Goal: Information Seeking & Learning: Learn about a topic

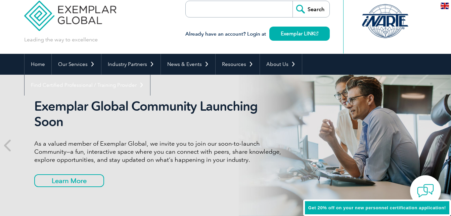
scroll to position [13, 0]
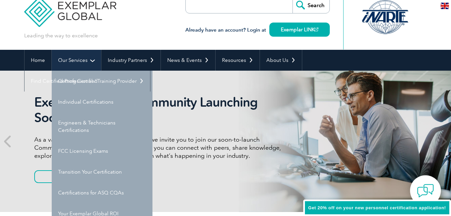
click at [88, 63] on link "Our Services" at bounding box center [76, 60] width 49 height 21
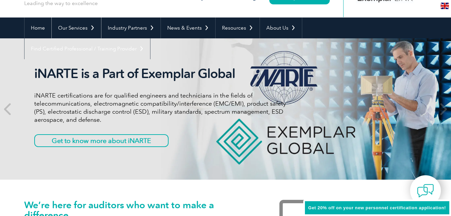
scroll to position [54, 0]
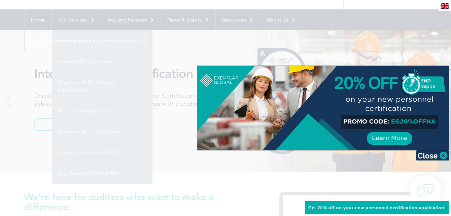
click at [171, 91] on div at bounding box center [225, 108] width 451 height 216
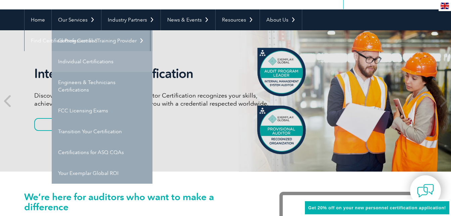
click at [98, 64] on link "Individual Certifications" at bounding box center [102, 61] width 101 height 21
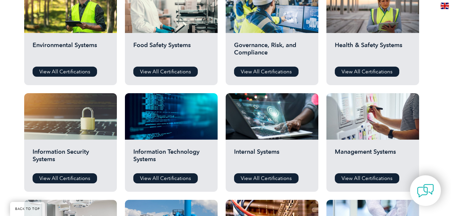
scroll to position [296, 0]
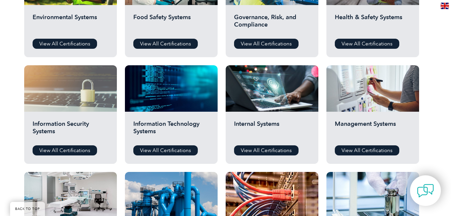
click at [69, 110] on div at bounding box center [70, 88] width 93 height 46
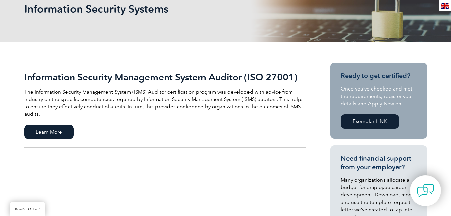
scroll to position [81, 0]
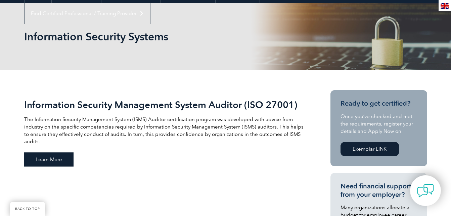
click at [63, 152] on span "Learn More" at bounding box center [48, 159] width 49 height 14
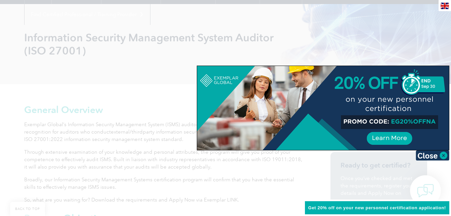
scroll to position [81, 0]
click at [397, 144] on div at bounding box center [323, 108] width 252 height 84
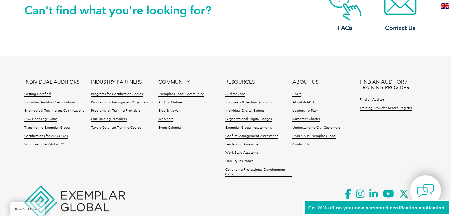
scroll to position [921, 0]
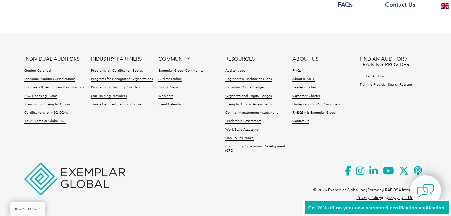
click at [166, 102] on link "Event Calendar" at bounding box center [170, 104] width 24 height 5
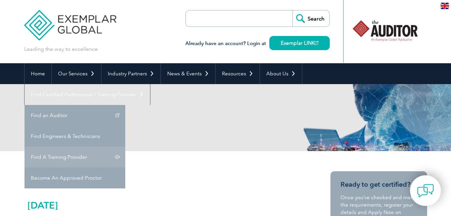
click at [125, 147] on link "Find A Training Provider" at bounding box center [75, 157] width 101 height 21
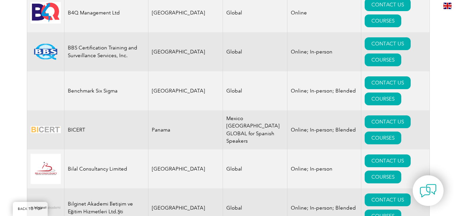
scroll to position [1225, 0]
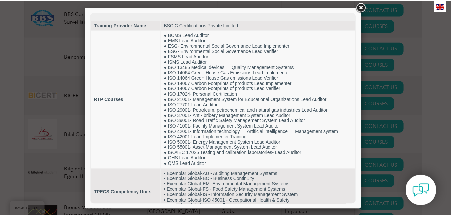
scroll to position [12, 0]
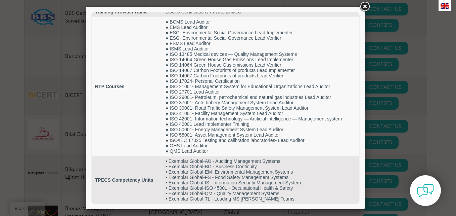
click at [366, 4] on link at bounding box center [365, 7] width 12 height 12
